Goal: Transaction & Acquisition: Purchase product/service

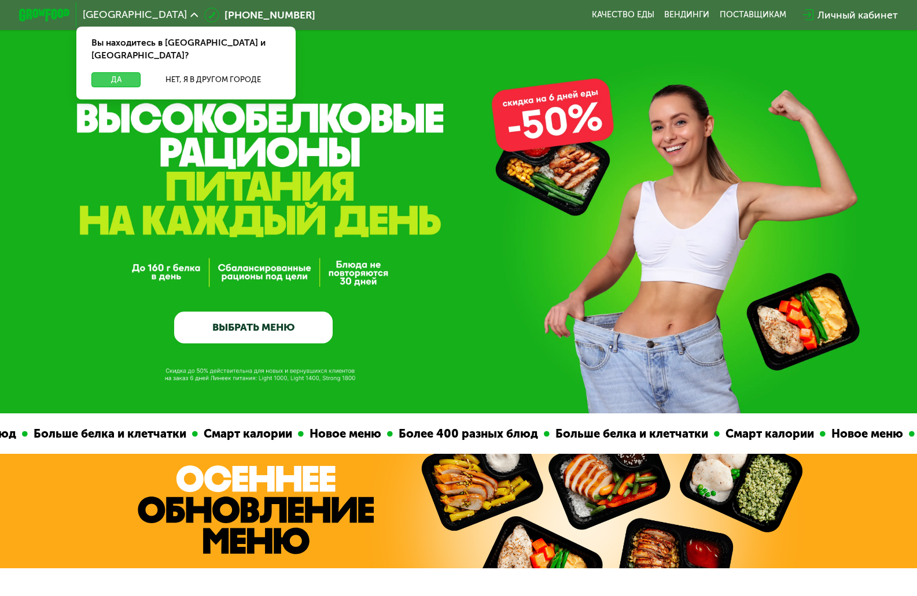
click at [108, 72] on button "Да" at bounding box center [115, 79] width 49 height 15
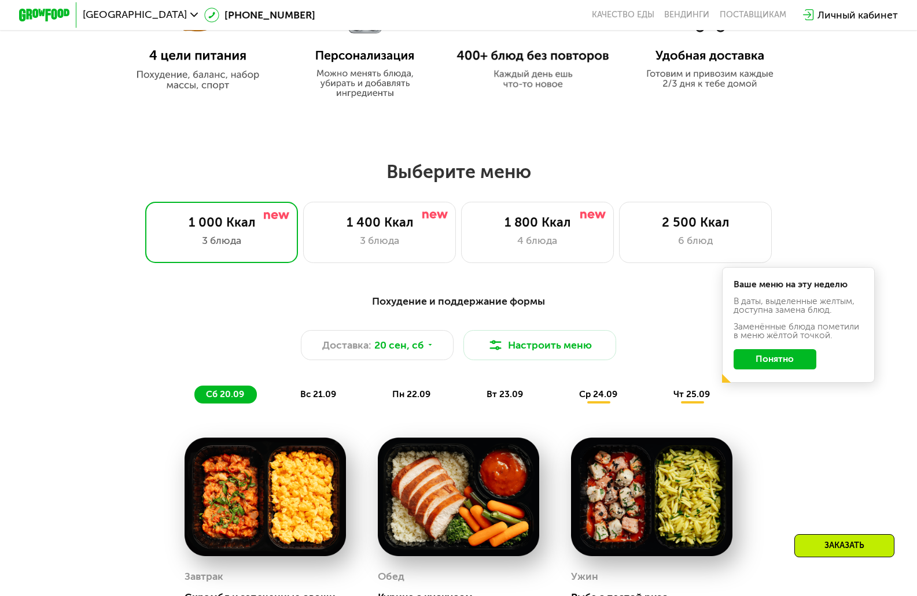
scroll to position [602, 0]
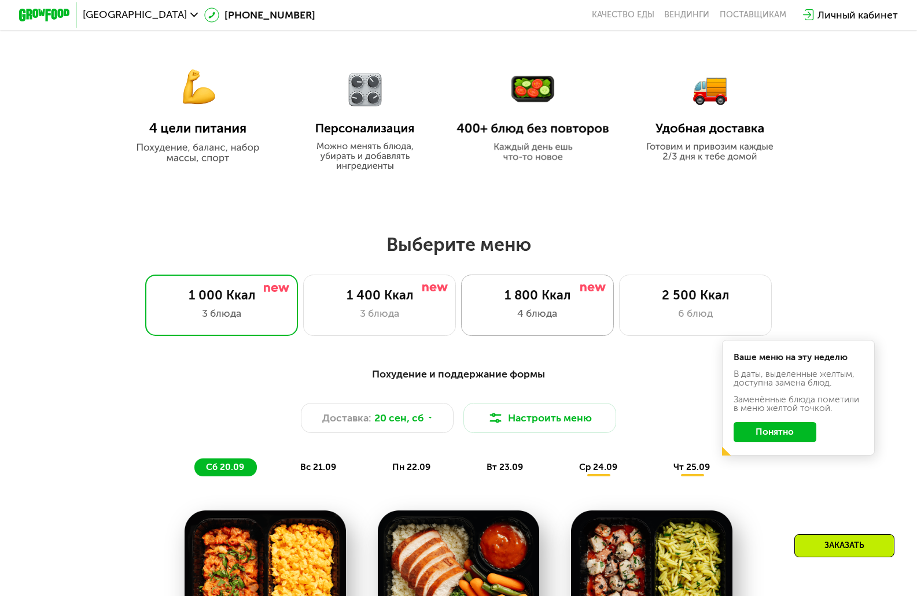
click at [534, 303] on div "1 800 Ккал" at bounding box center [537, 295] width 126 height 15
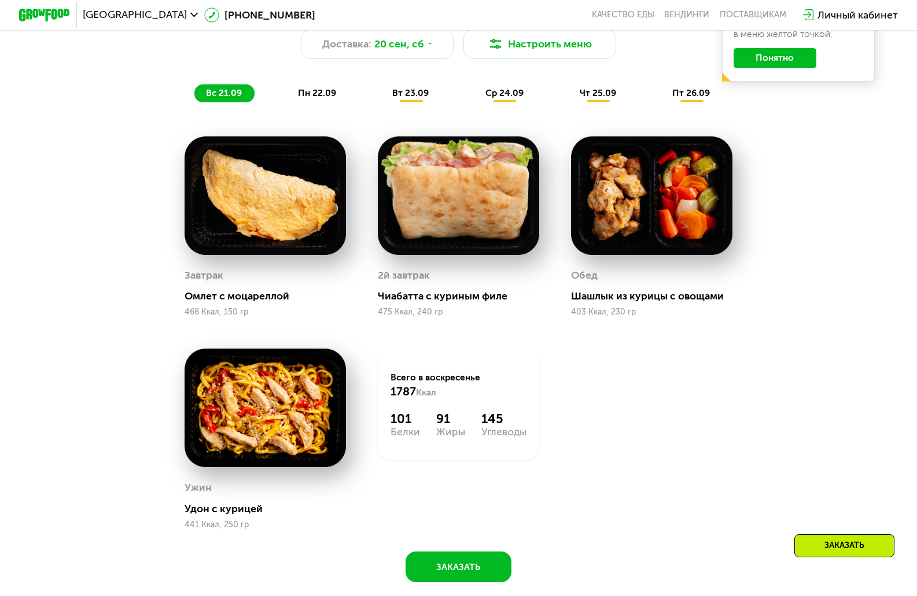
scroll to position [879, 0]
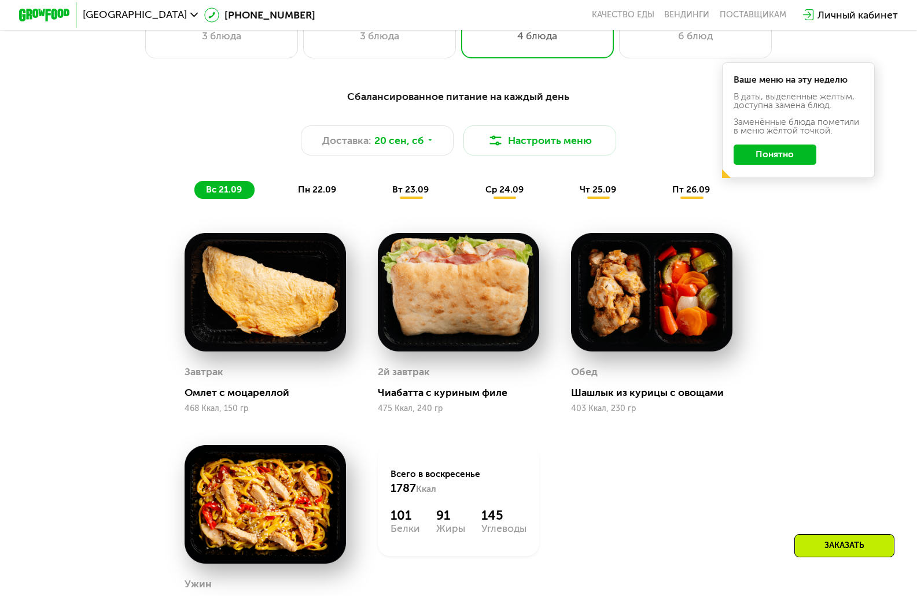
click at [229, 190] on div "вс 21.09" at bounding box center [224, 190] width 60 height 18
click at [805, 157] on button "Понятно" at bounding box center [774, 155] width 83 height 20
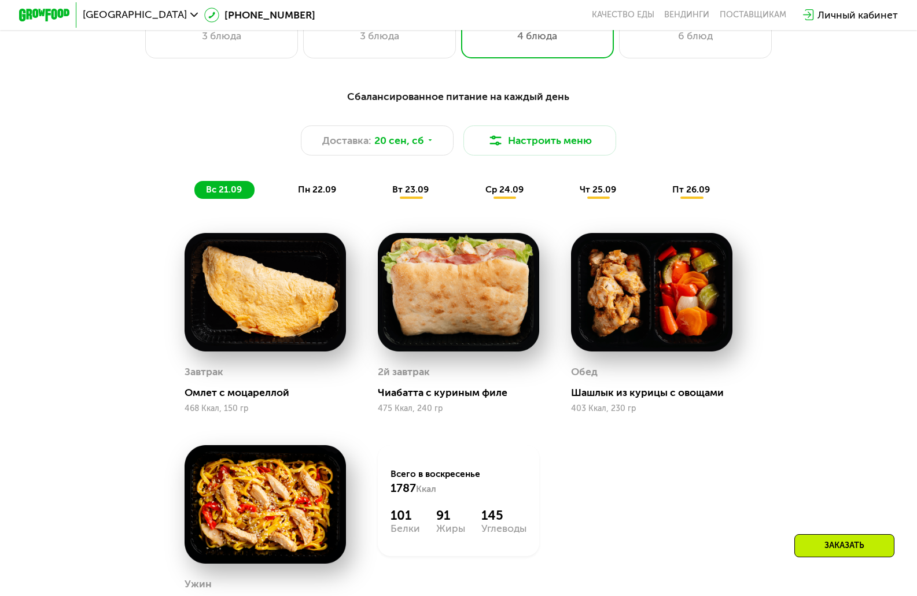
click at [214, 194] on span "вс 21.09" at bounding box center [224, 189] width 36 height 10
click at [429, 143] on icon at bounding box center [430, 140] width 8 height 8
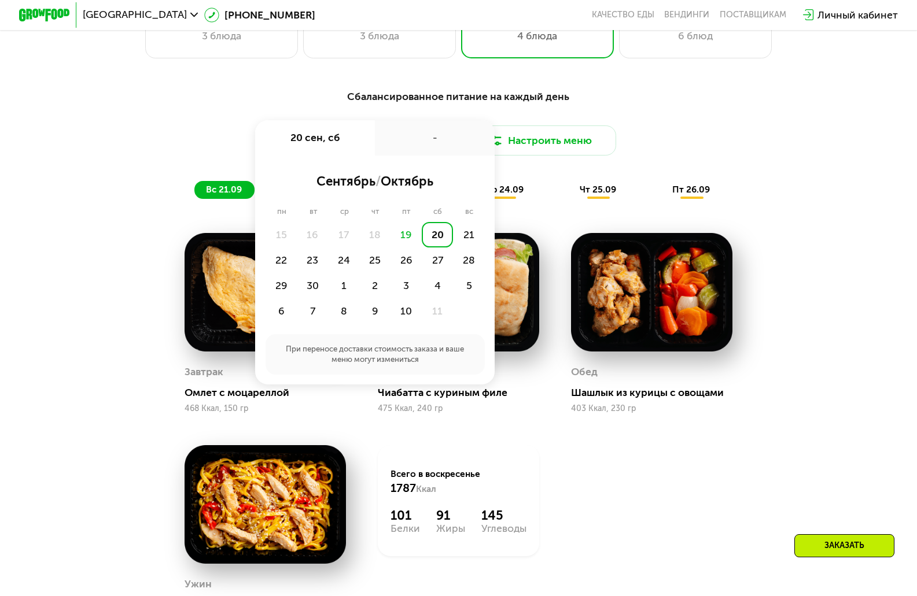
click at [806, 199] on div "Сбалансированное питание на каждый день Доставка: [DATE] сен, сб - сентябрь / о…" at bounding box center [459, 144] width 754 height 110
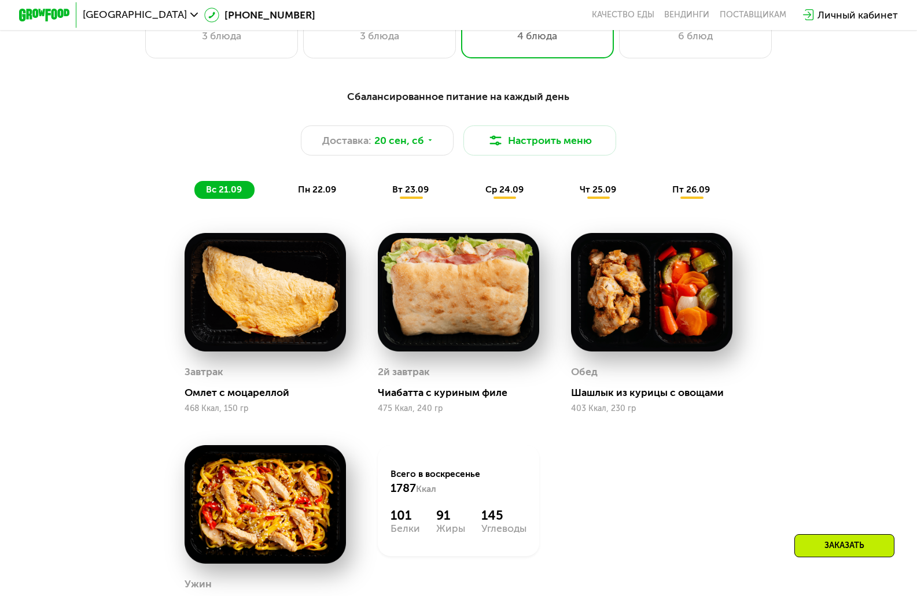
click at [318, 195] on span "пн 22.09" at bounding box center [317, 189] width 38 height 10
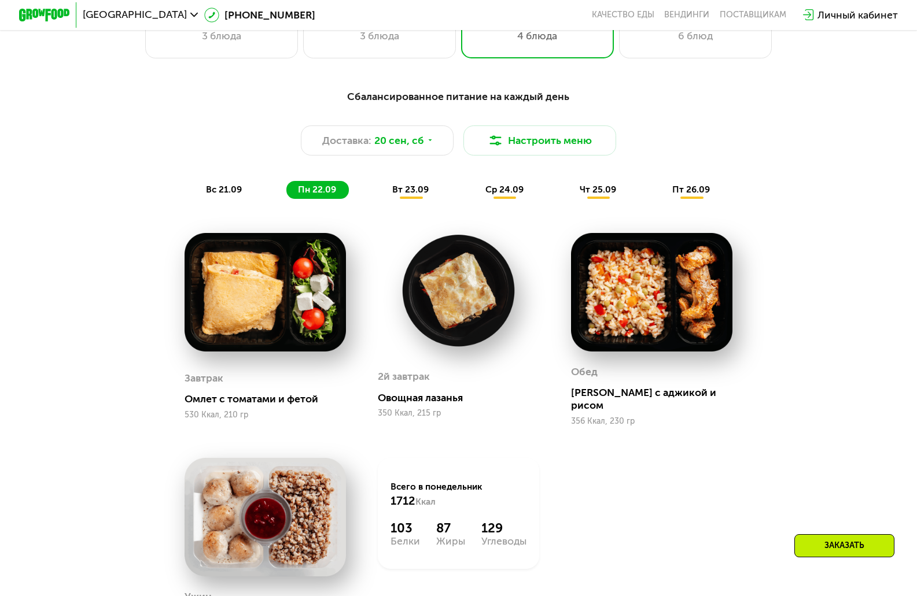
click at [408, 193] on span "вт 23.09" at bounding box center [410, 189] width 36 height 10
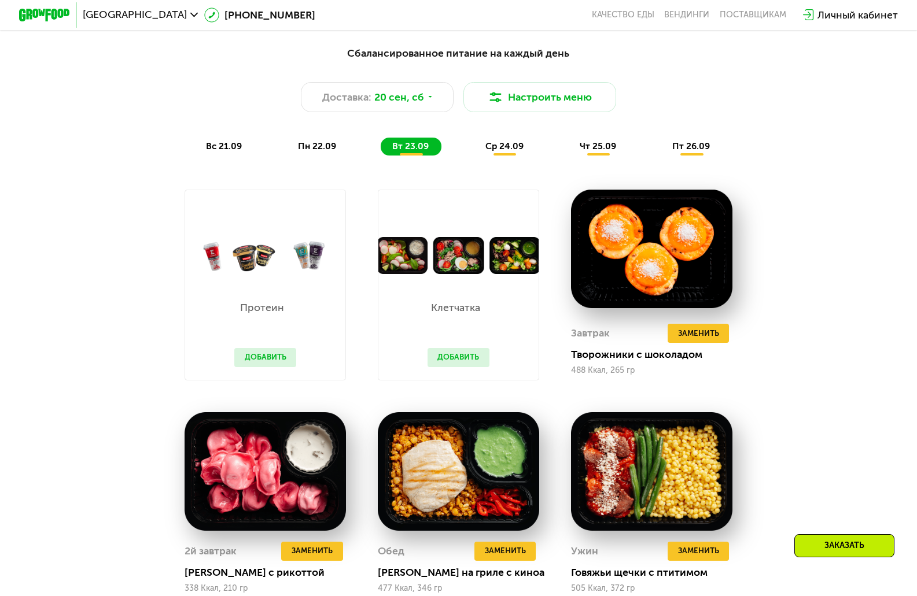
scroll to position [903, 0]
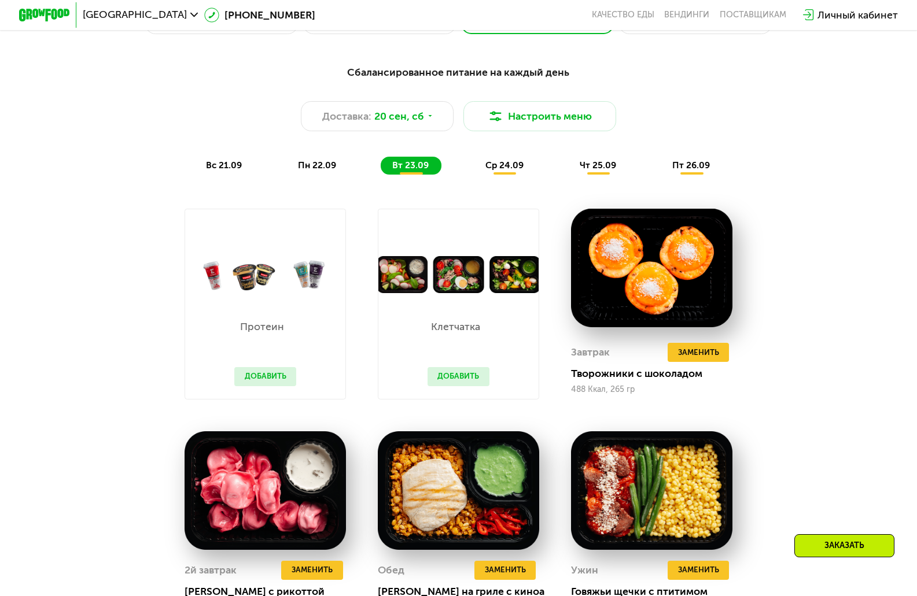
click at [500, 171] on span "ср 24.09" at bounding box center [504, 165] width 38 height 10
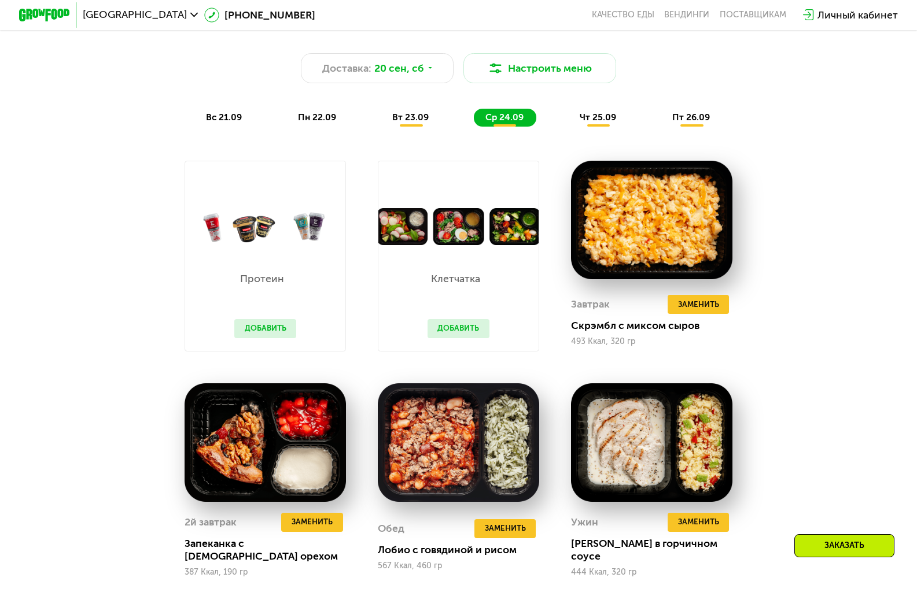
scroll to position [994, 0]
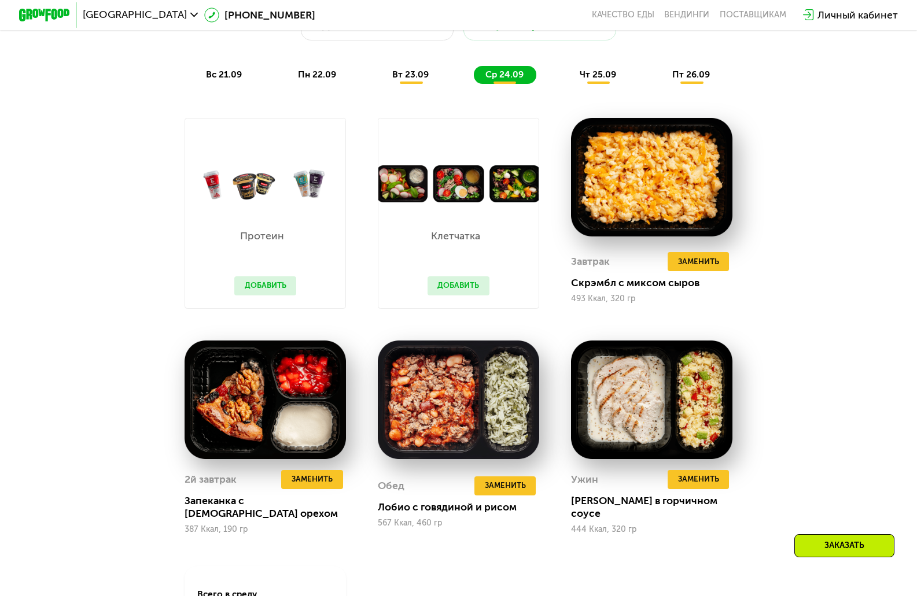
click at [600, 76] on span "чт 25.09" at bounding box center [598, 74] width 36 height 10
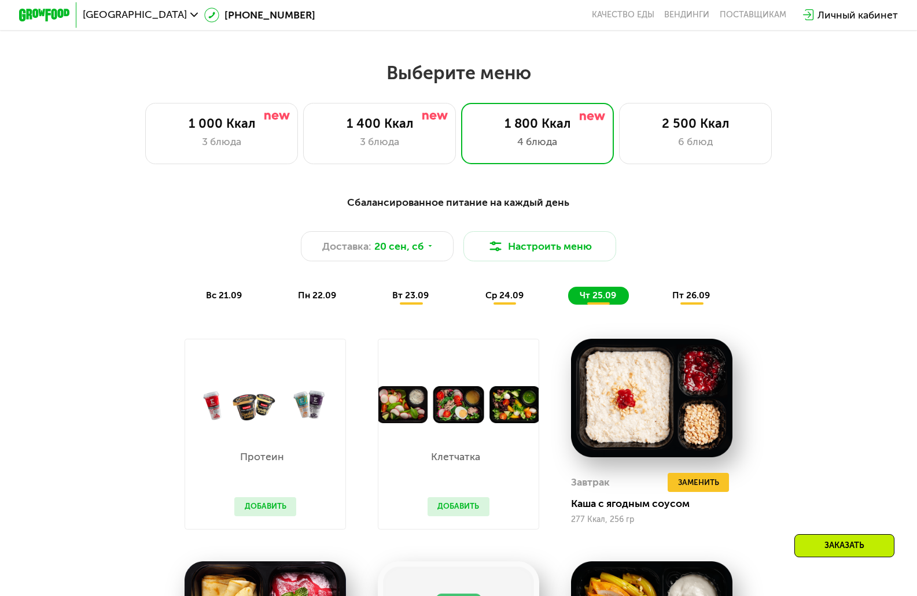
scroll to position [730, 0]
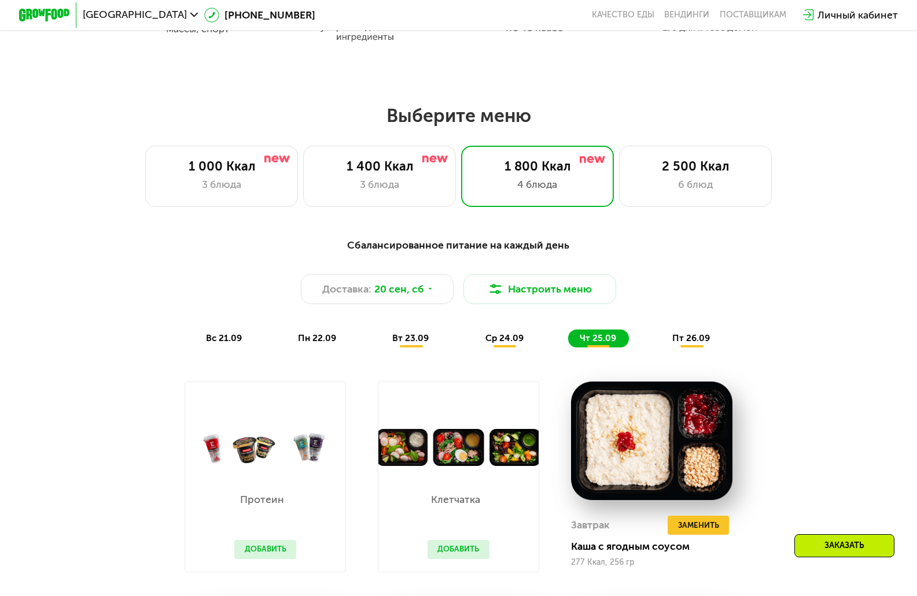
click at [702, 344] on span "пт 26.09" at bounding box center [691, 338] width 38 height 10
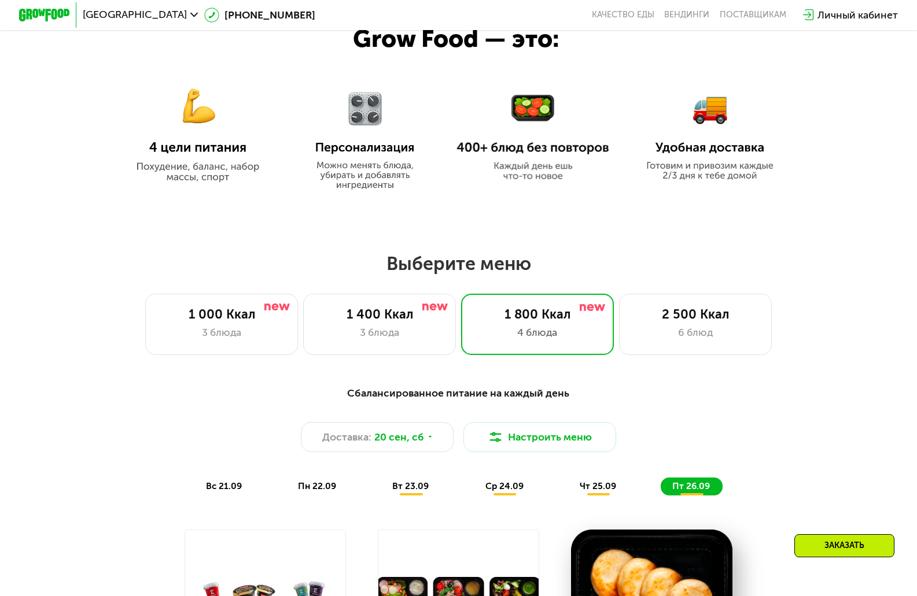
scroll to position [578, 0]
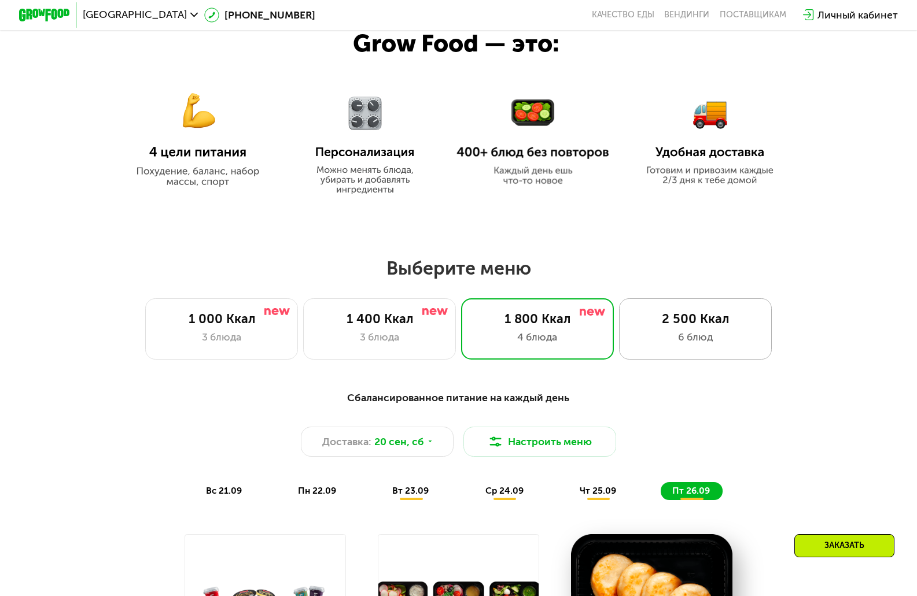
click at [689, 323] on div "2 500 Ккал" at bounding box center [695, 319] width 126 height 15
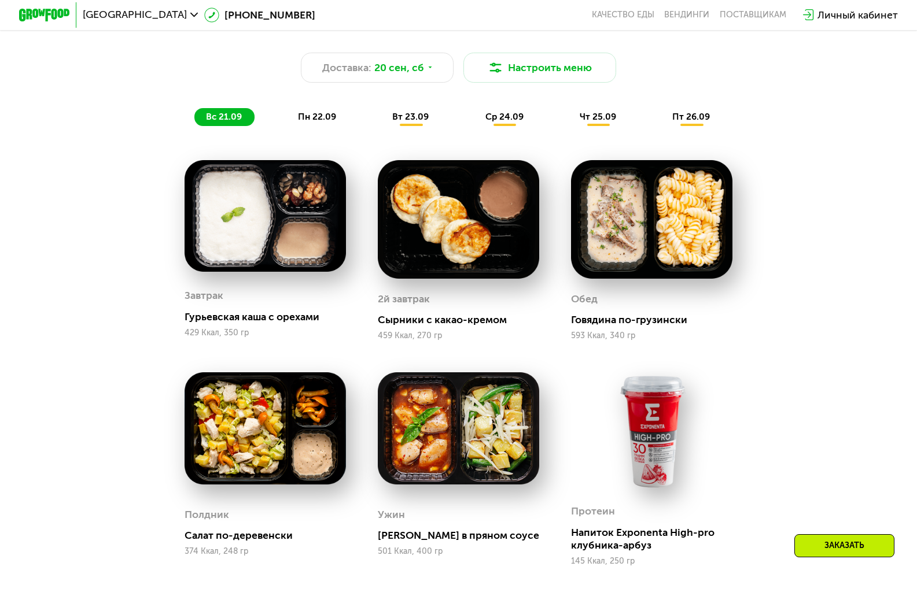
scroll to position [983, 0]
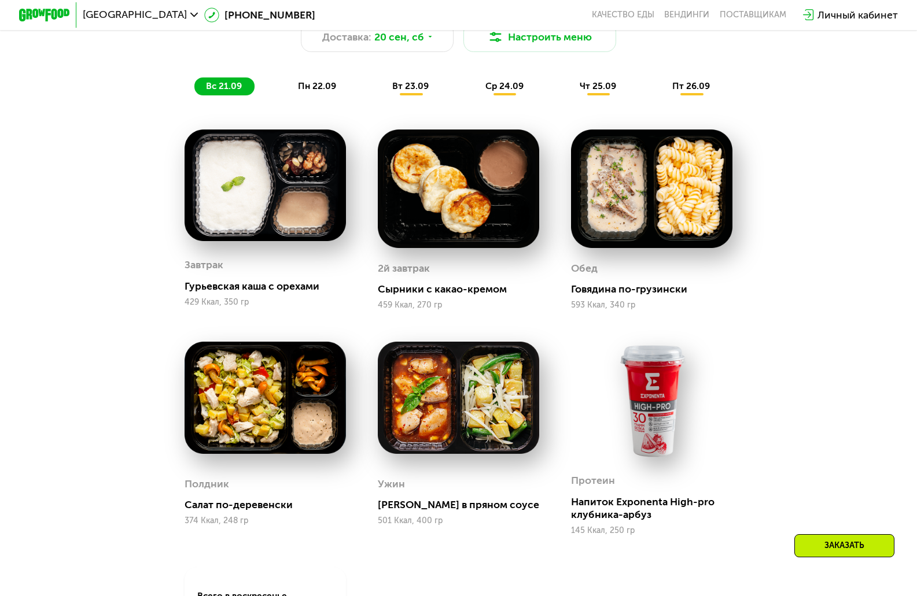
click at [312, 89] on span "пн 22.09" at bounding box center [317, 86] width 38 height 10
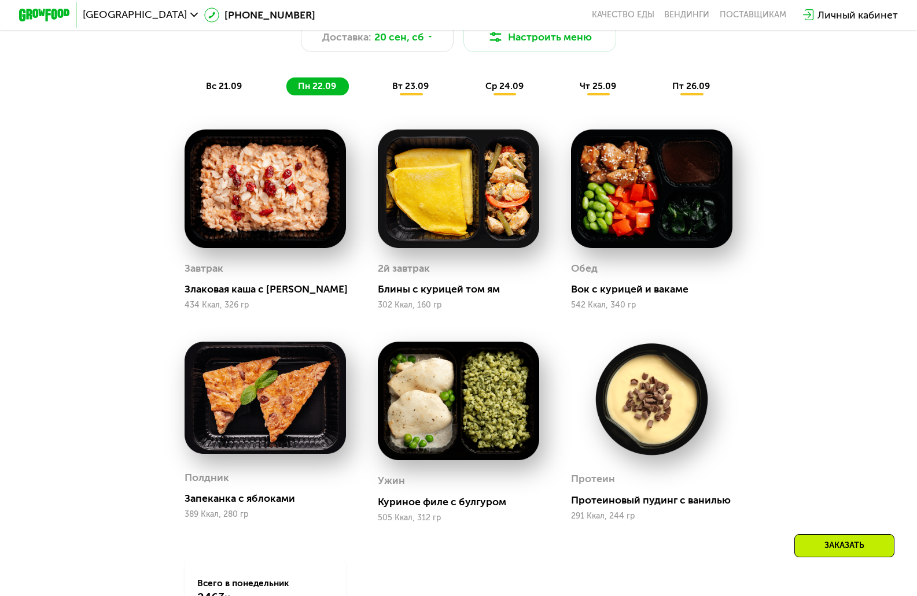
click at [416, 90] on span "вт 23.09" at bounding box center [410, 86] width 36 height 10
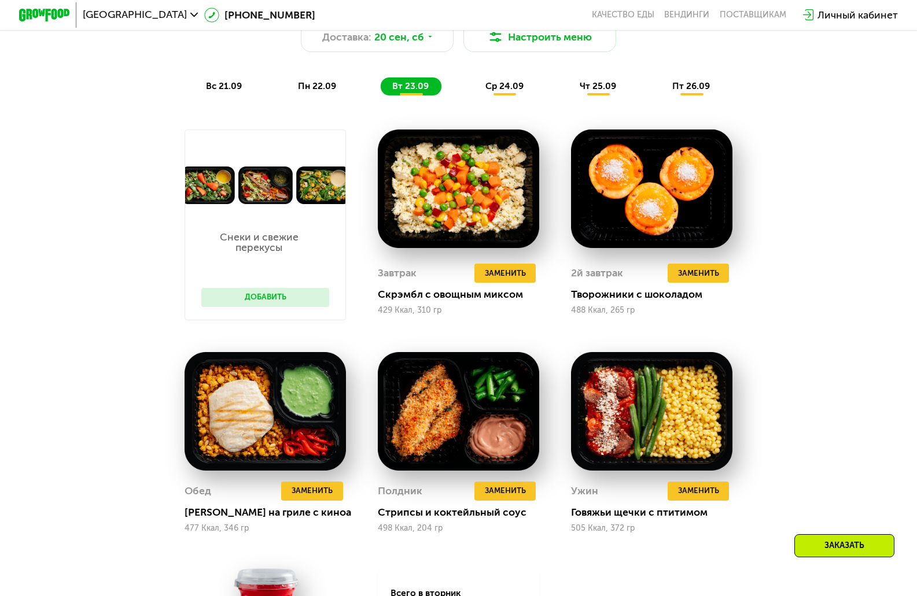
click at [504, 89] on span "ср 24.09" at bounding box center [504, 86] width 38 height 10
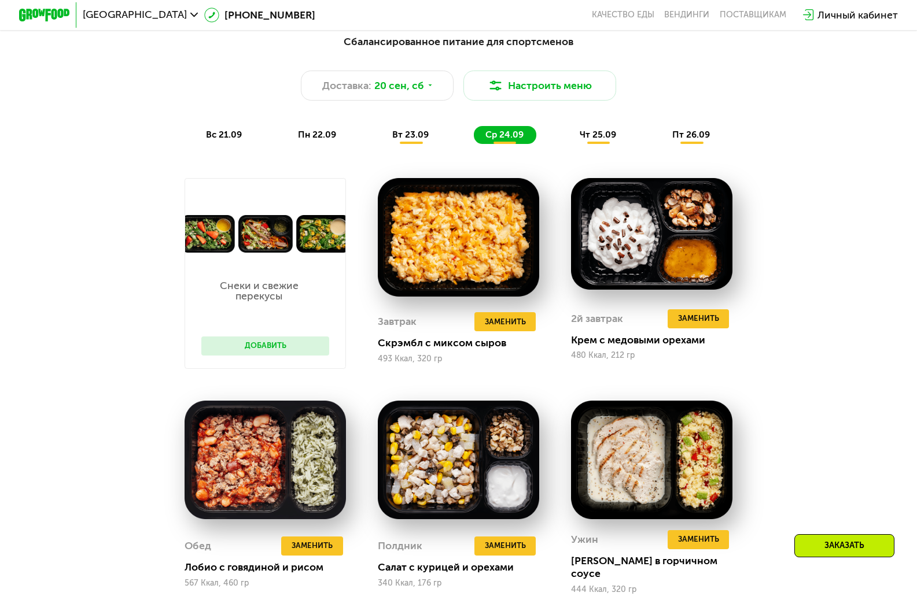
scroll to position [900, 0]
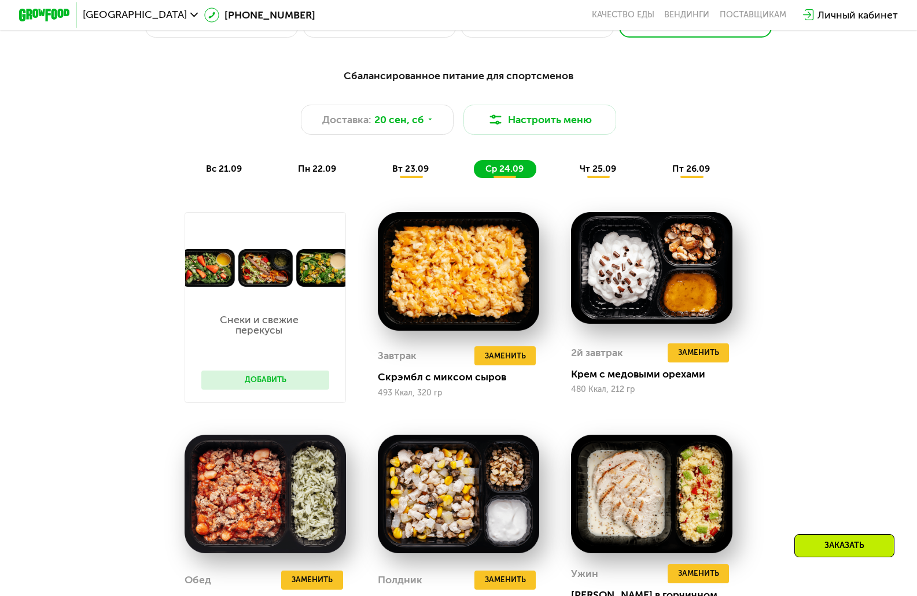
click at [602, 172] on span "чт 25.09" at bounding box center [598, 169] width 36 height 10
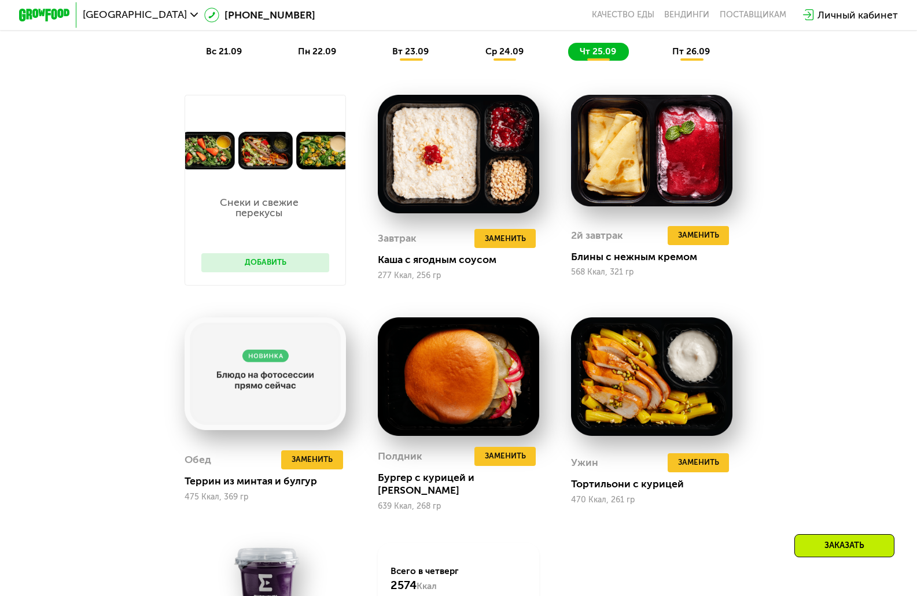
scroll to position [1022, 0]
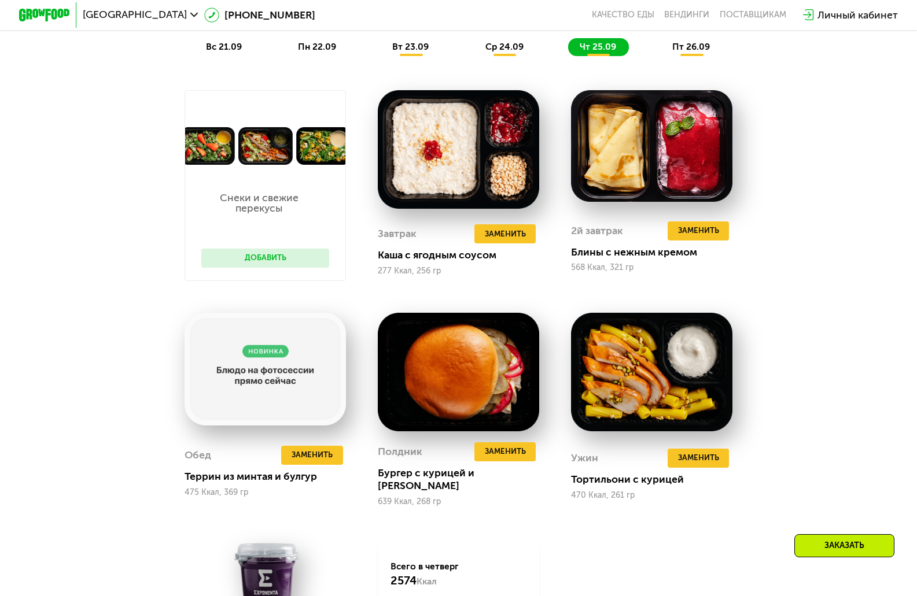
click at [681, 52] on span "пт 26.09" at bounding box center [691, 47] width 38 height 10
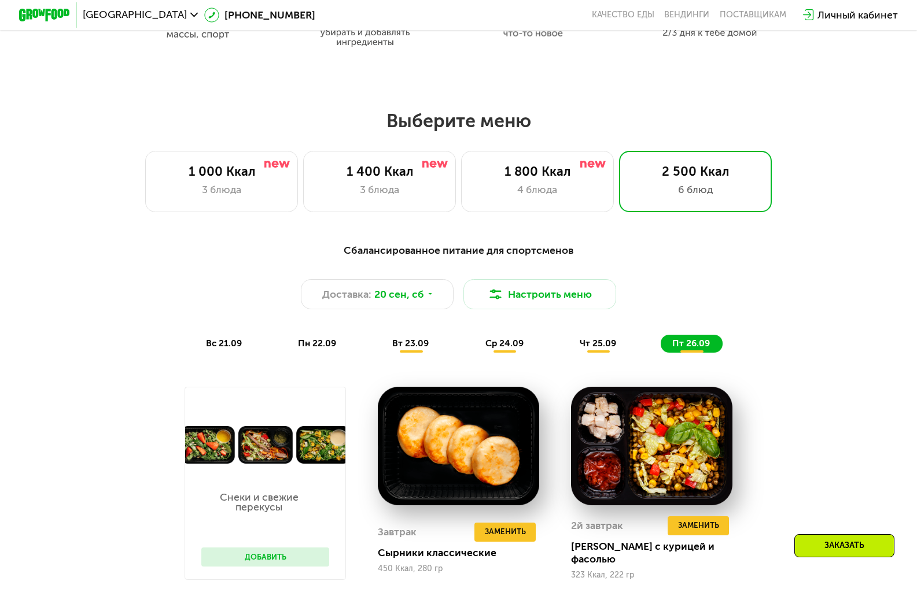
scroll to position [730, 0]
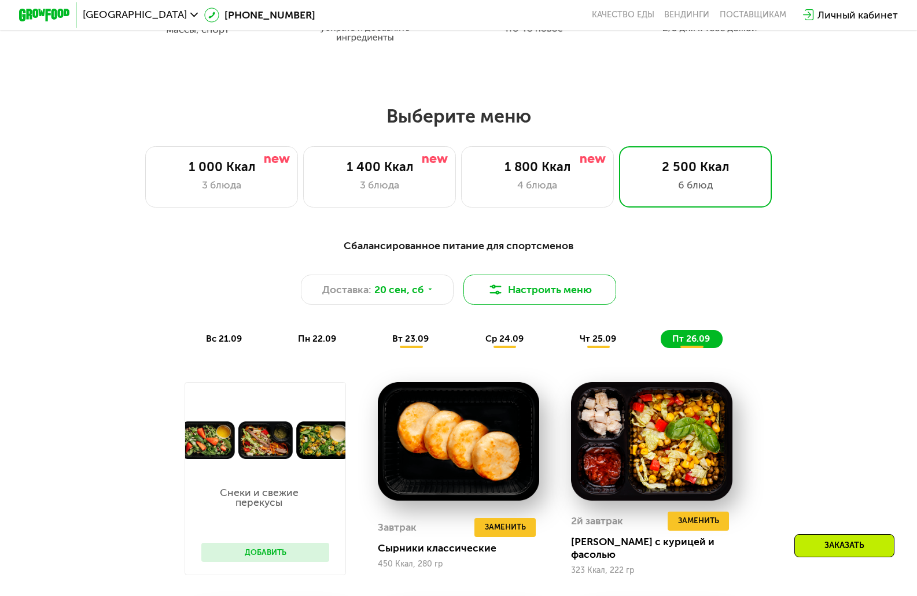
click at [548, 291] on button "Настроить меню" at bounding box center [539, 290] width 153 height 31
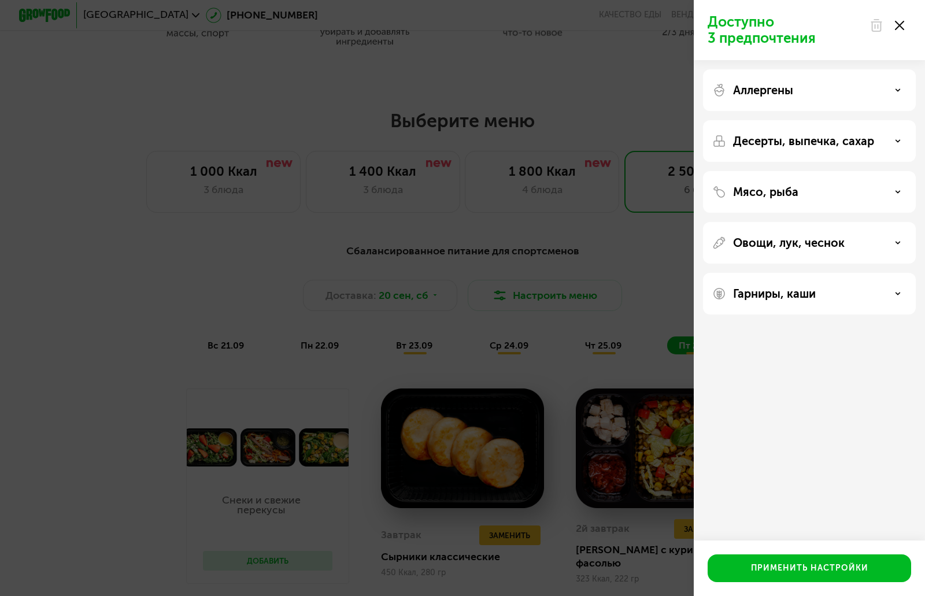
click at [899, 25] on use at bounding box center [899, 25] width 9 height 9
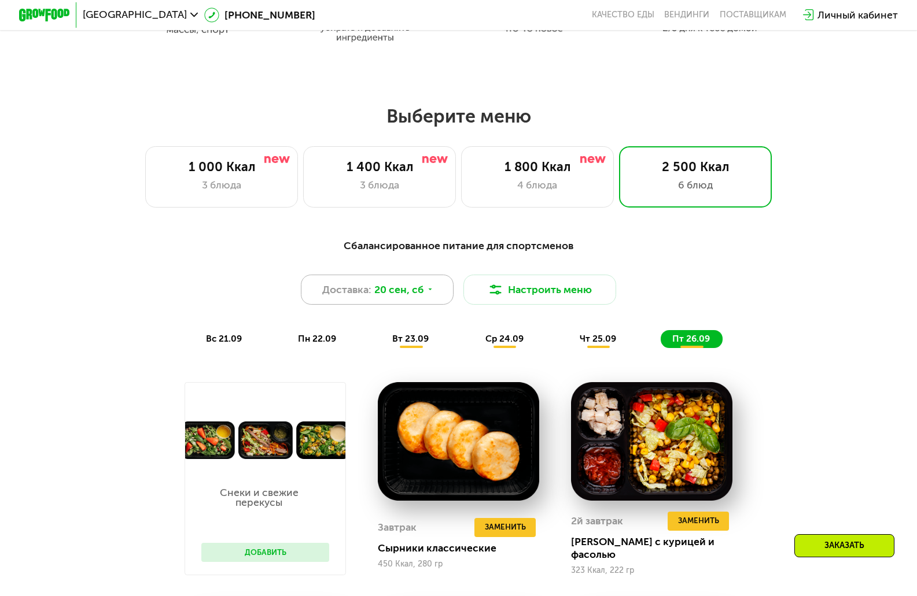
click at [401, 291] on span "20 сен, сб" at bounding box center [399, 289] width 50 height 15
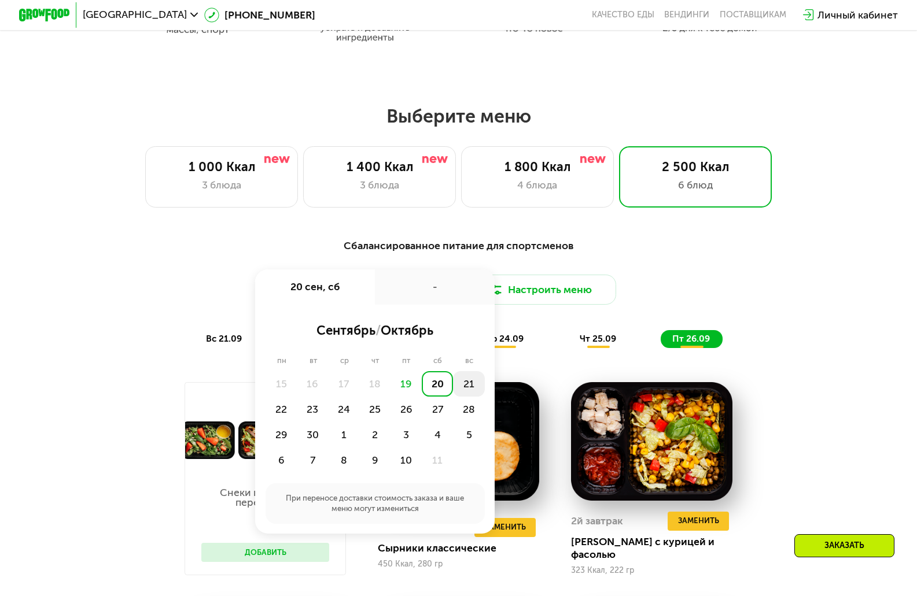
click at [465, 387] on div "21" at bounding box center [468, 383] width 31 height 25
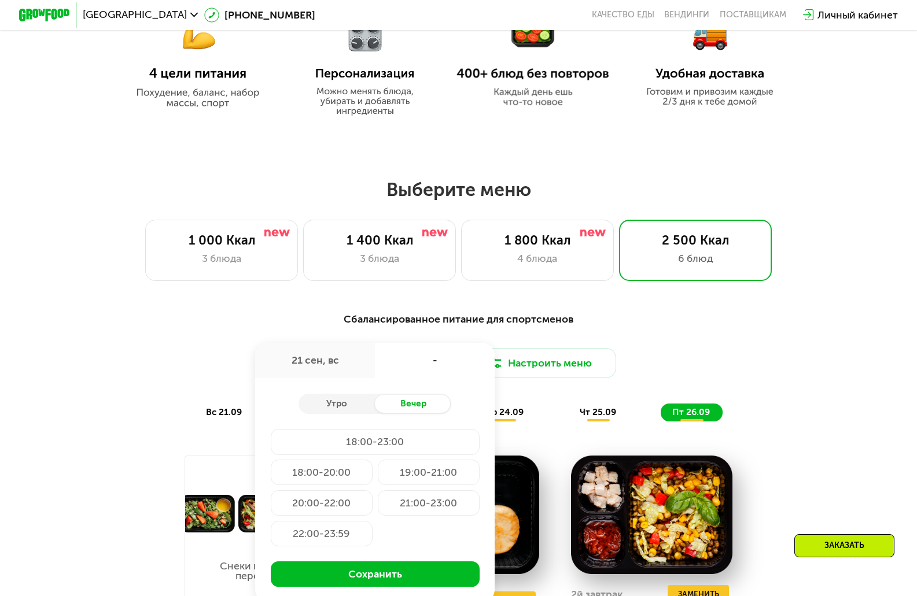
scroll to position [614, 0]
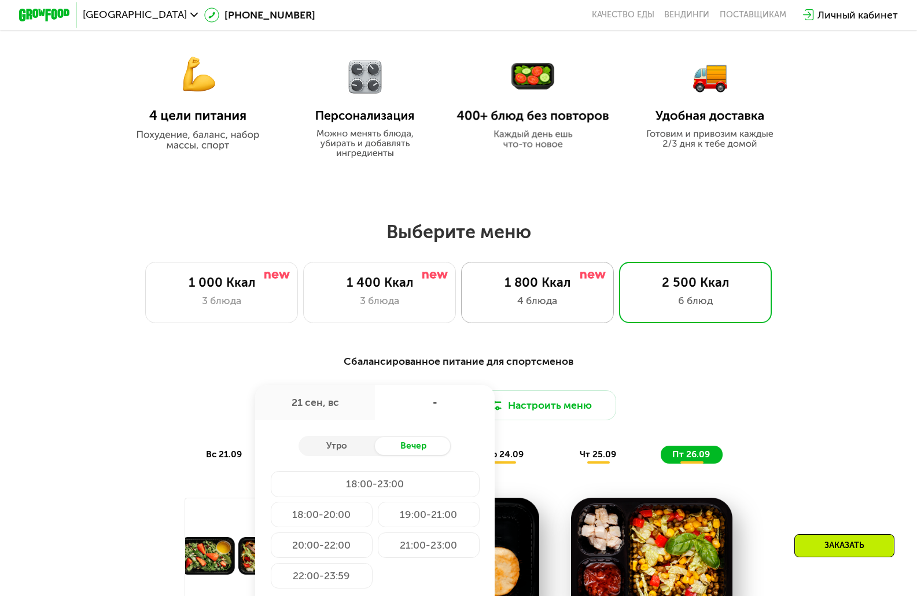
click at [546, 284] on div "1 800 Ккал" at bounding box center [537, 282] width 126 height 15
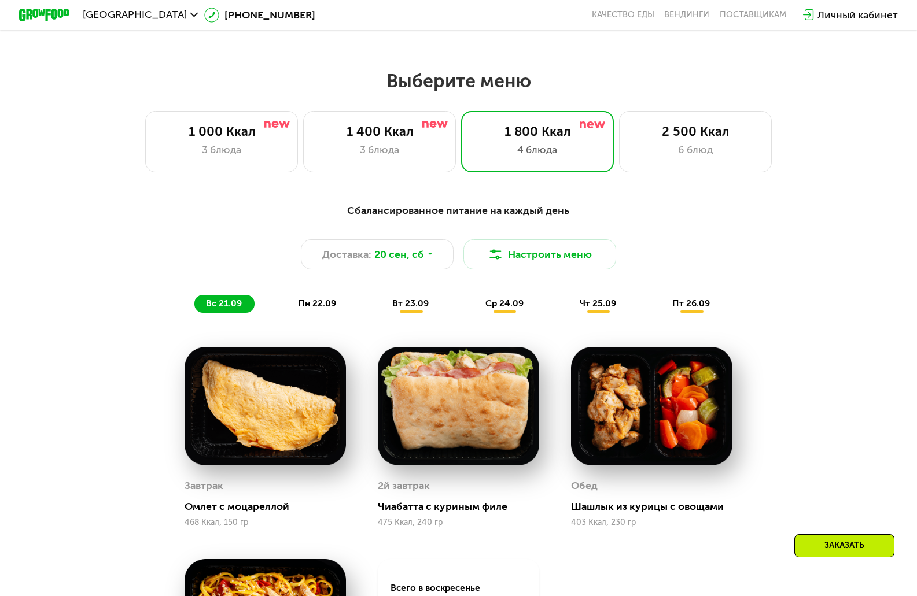
scroll to position [846, 0]
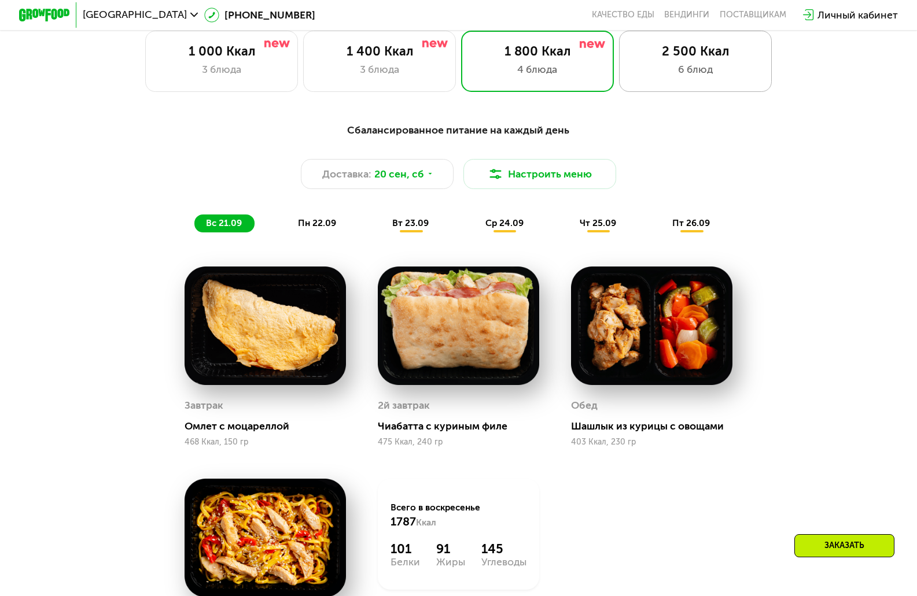
click at [696, 59] on div "2 500 Ккал" at bounding box center [695, 51] width 126 height 15
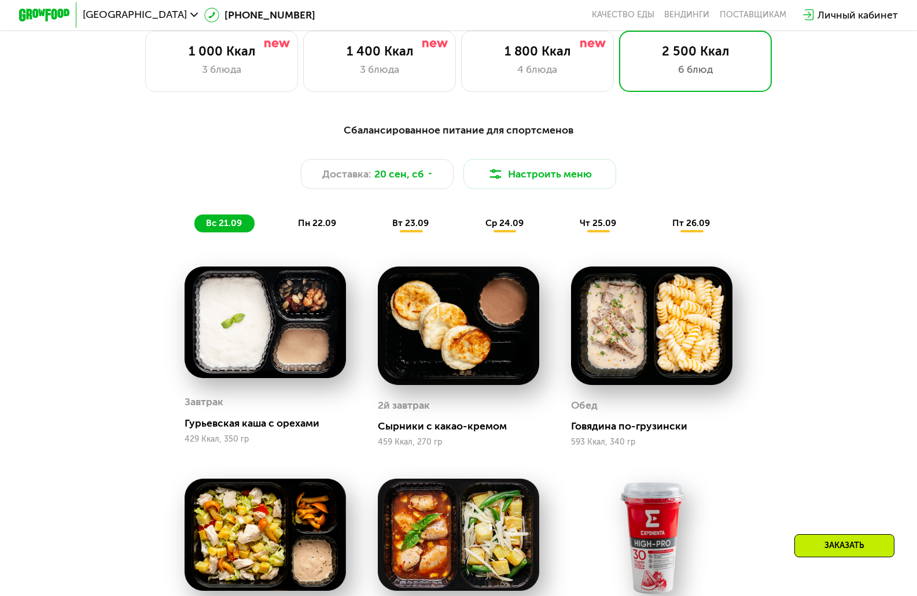
click at [322, 228] on span "пн 22.09" at bounding box center [317, 223] width 38 height 10
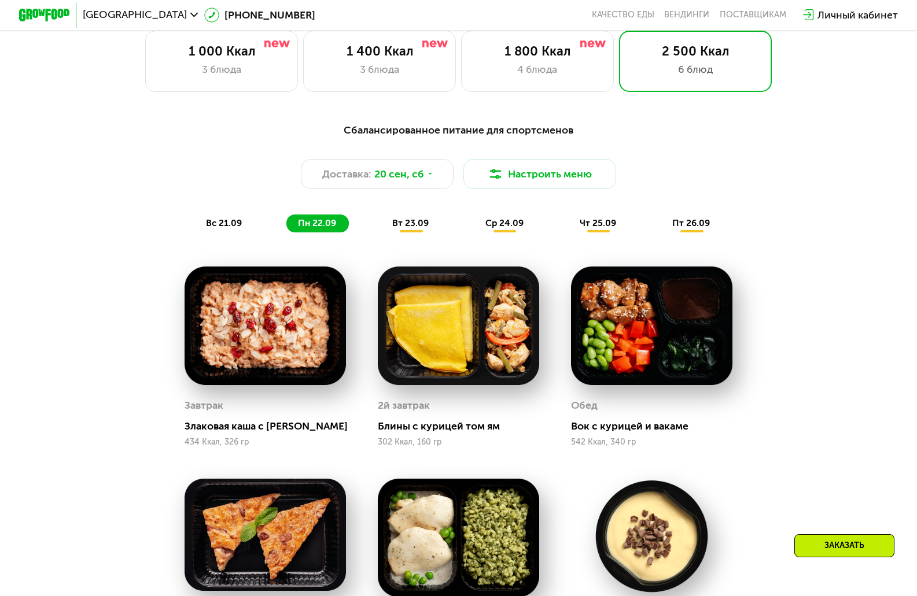
click at [221, 228] on span "вс 21.09" at bounding box center [224, 223] width 36 height 10
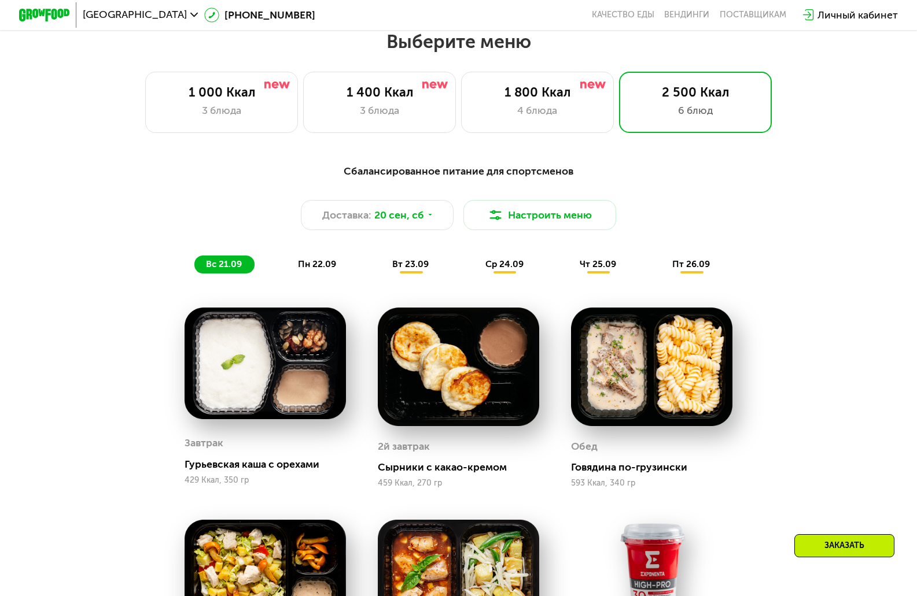
scroll to position [903, 0]
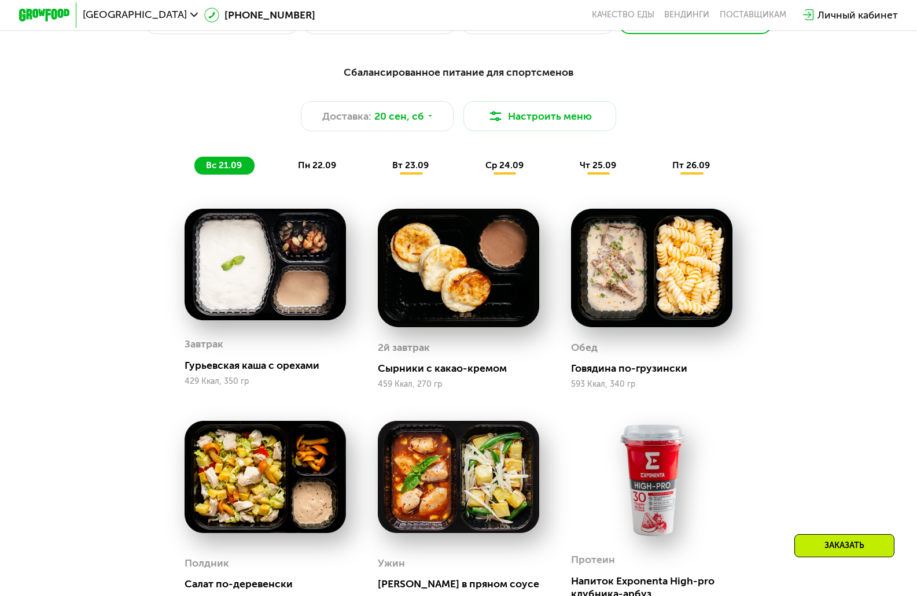
click at [847, 541] on div "Заказать" at bounding box center [844, 545] width 100 height 23
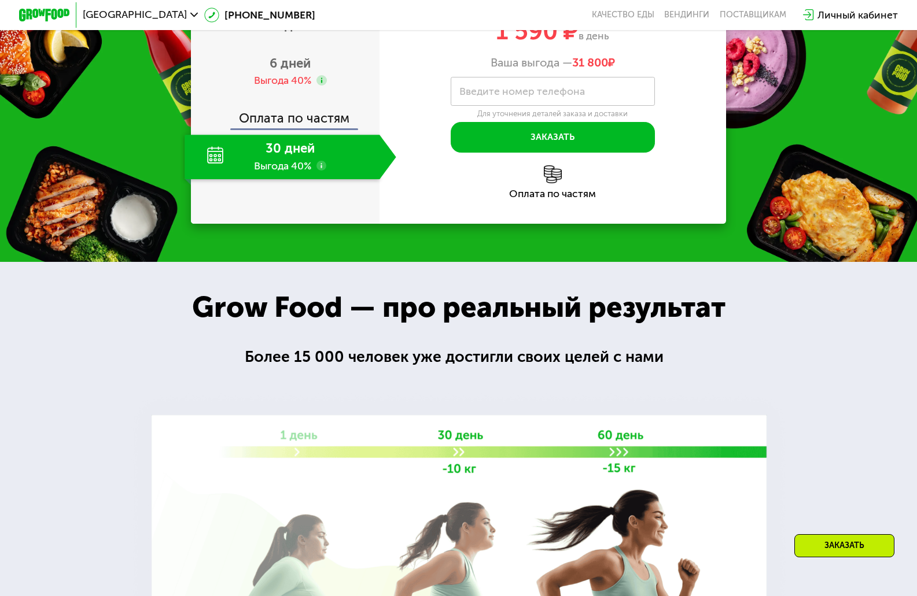
scroll to position [1758, 0]
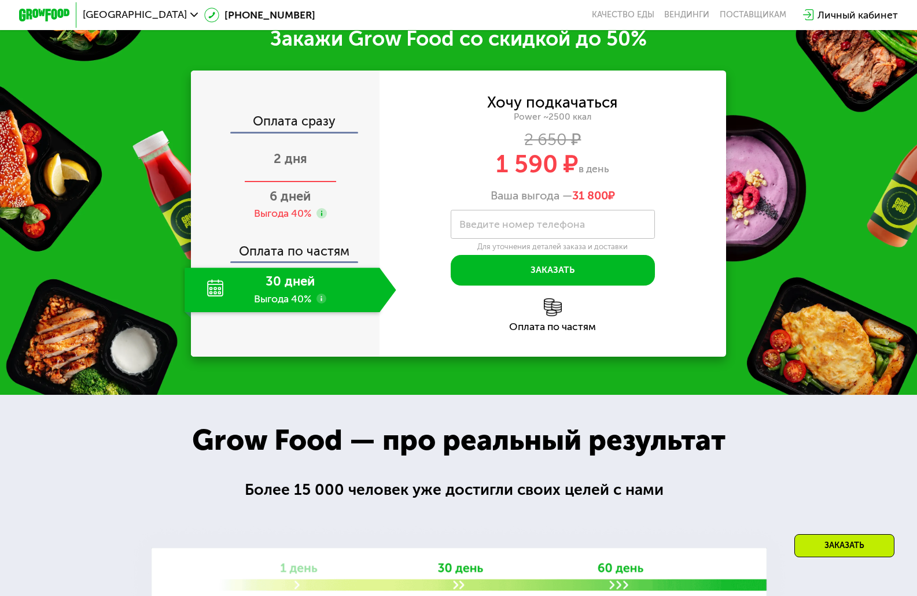
click at [289, 167] on span "2 дня" at bounding box center [291, 159] width 34 height 16
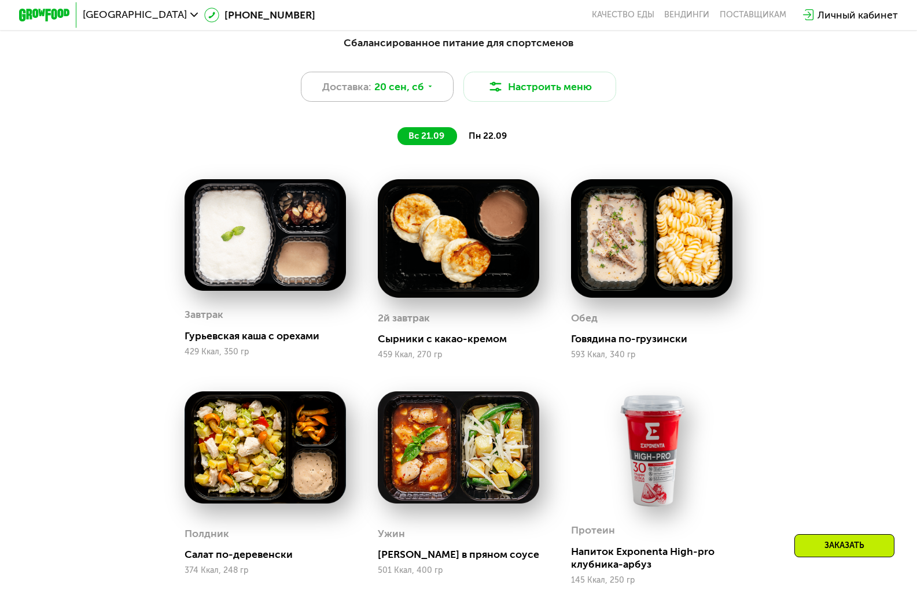
scroll to position [890, 0]
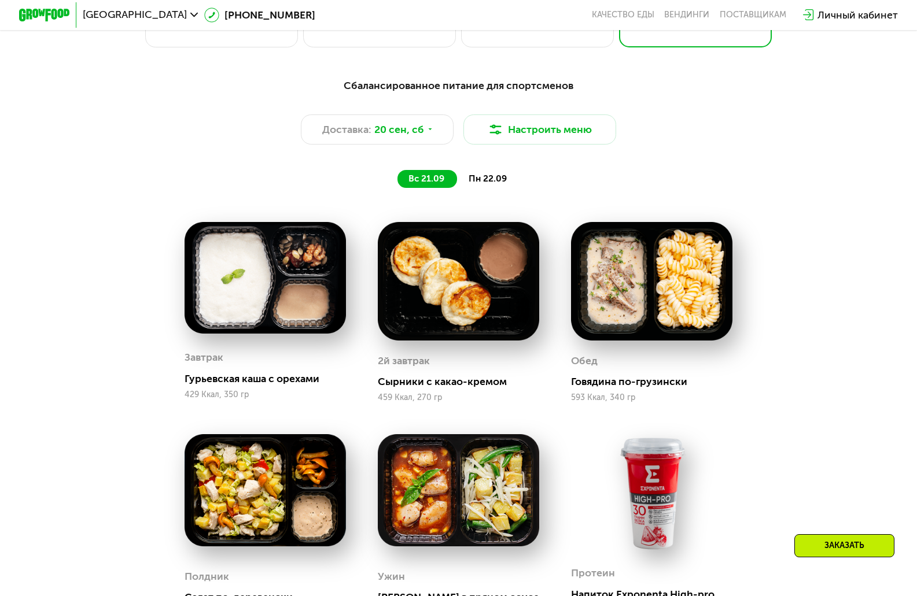
click at [493, 182] on span "пн 22.09" at bounding box center [487, 179] width 38 height 10
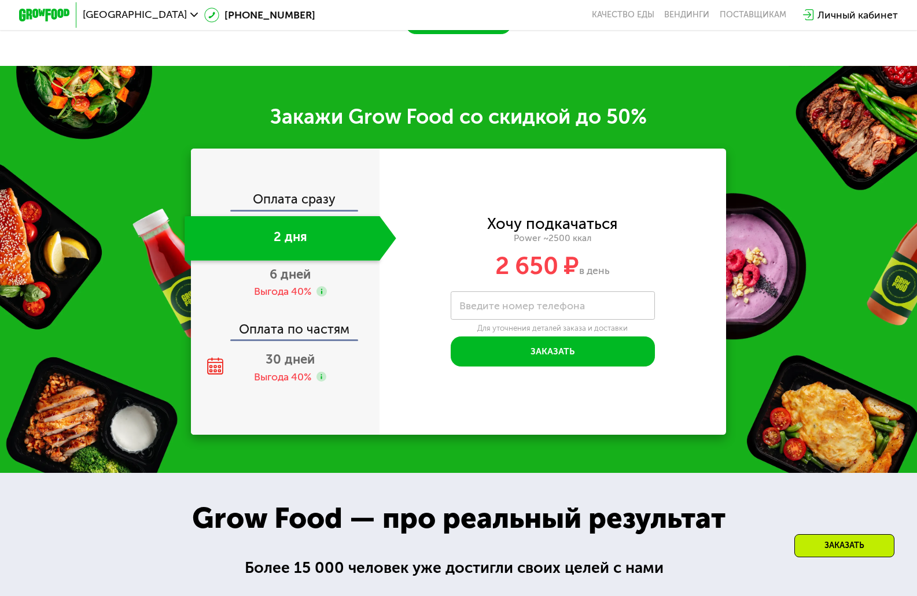
scroll to position [1700, 0]
